Goal: Task Accomplishment & Management: Complete application form

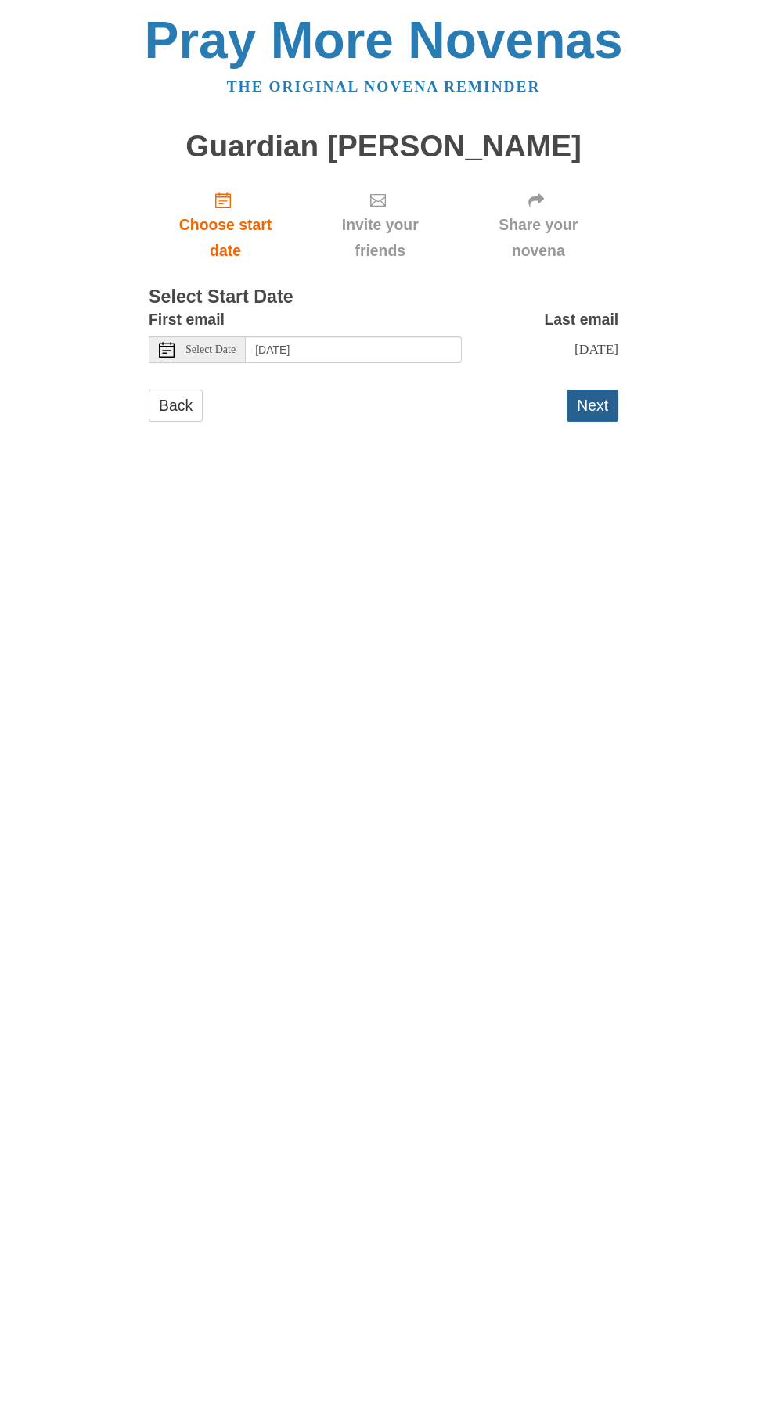
click at [601, 390] on button "Next" at bounding box center [592, 406] width 52 height 32
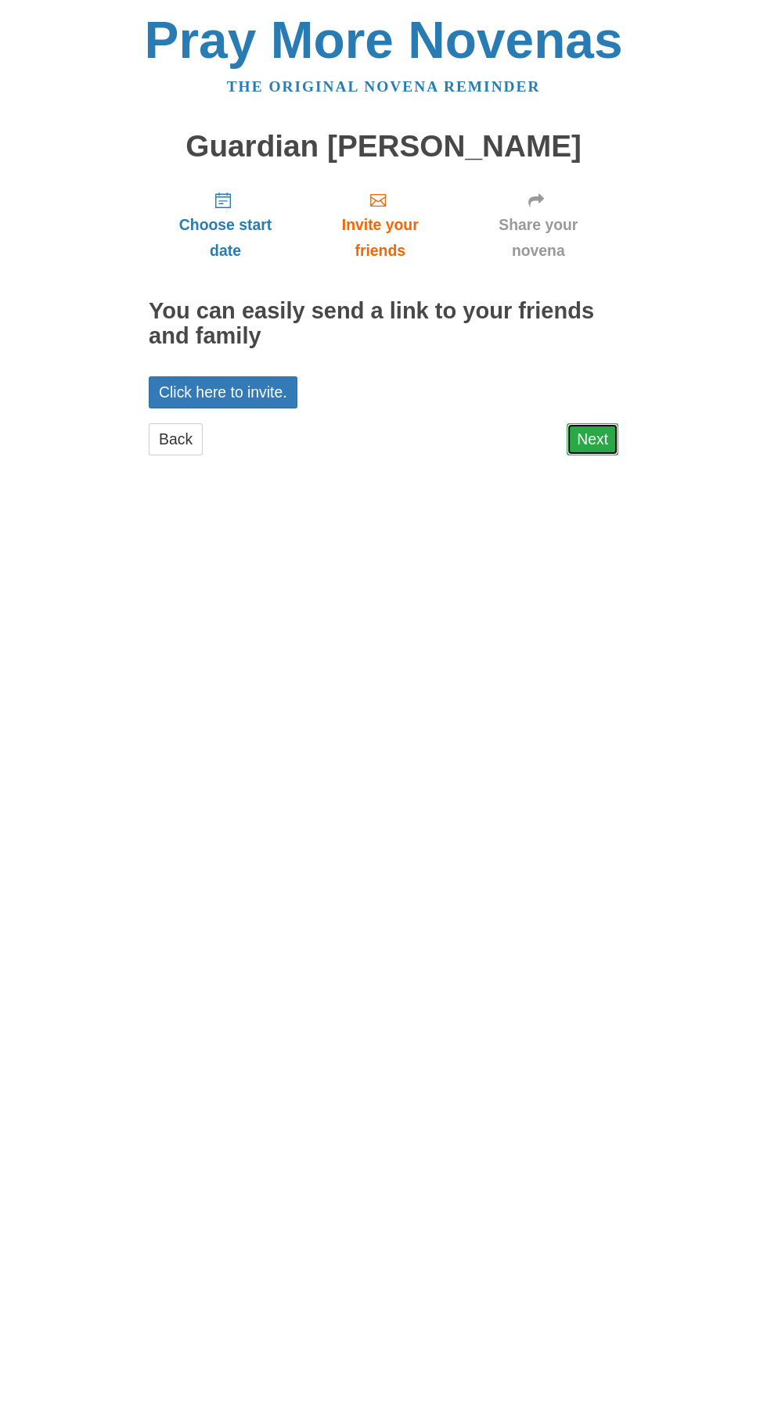
click at [595, 423] on link "Next" at bounding box center [592, 439] width 52 height 32
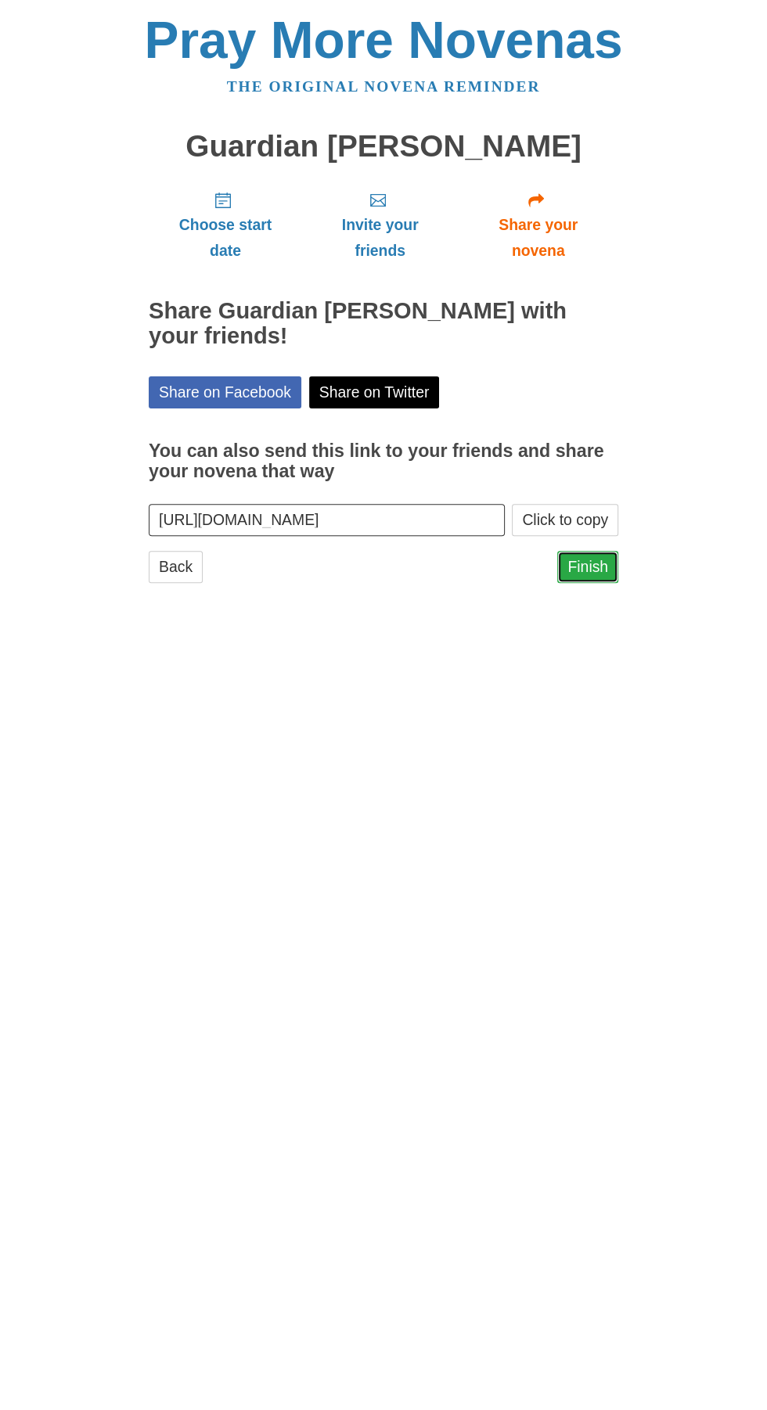
click at [597, 551] on link "Finish" at bounding box center [587, 567] width 61 height 32
